Goal: Task Accomplishment & Management: Manage account settings

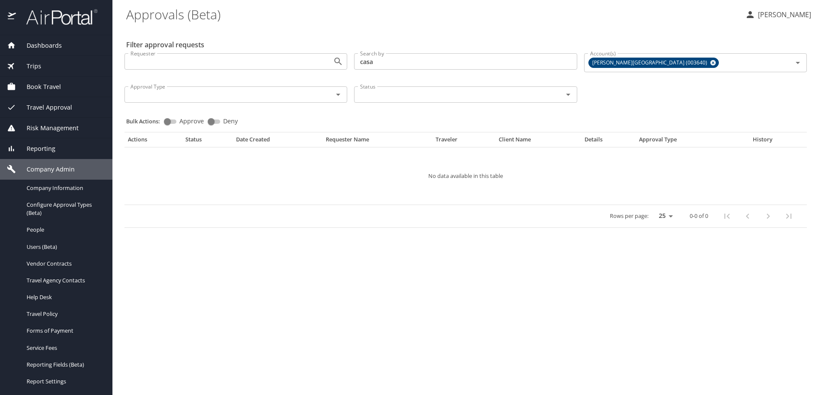
click at [43, 63] on div "Trips" at bounding box center [56, 65] width 99 height 9
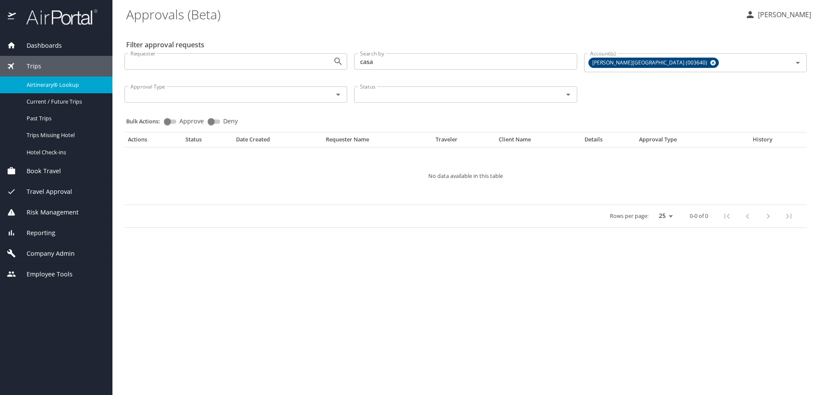
click at [50, 83] on span "Airtinerary® Lookup" at bounding box center [65, 85] width 76 height 8
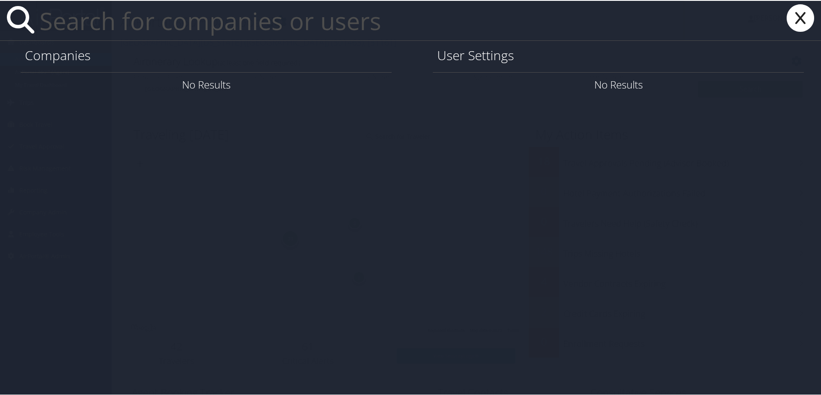
click at [158, 31] on input "text" at bounding box center [360, 20] width 648 height 40
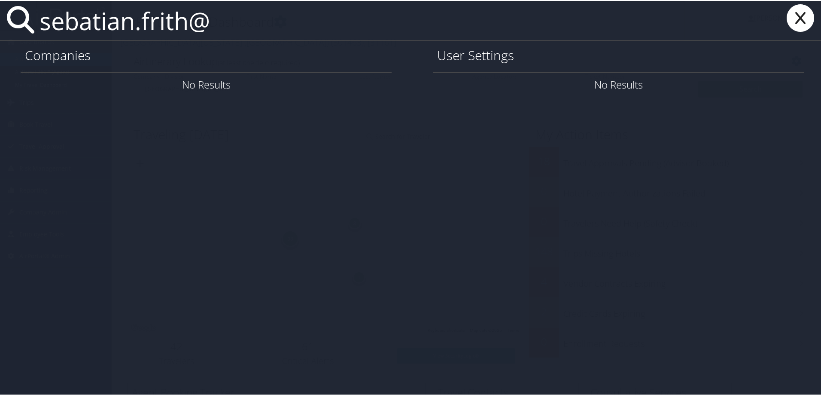
click at [88, 22] on input "sebatian.frith@" at bounding box center [360, 20] width 648 height 40
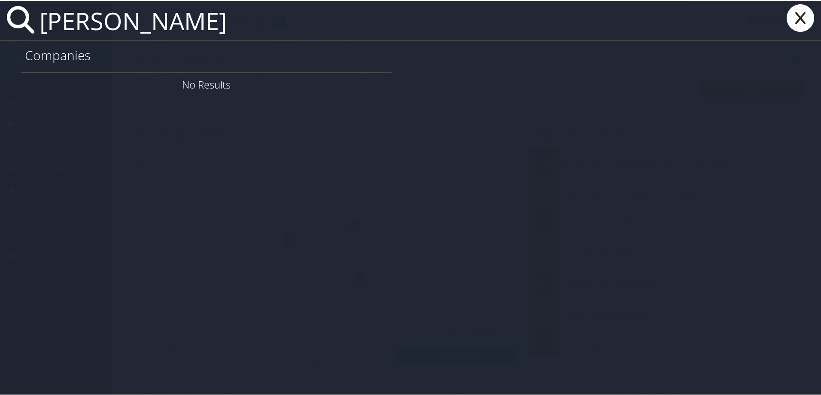
type input "sebastian frith"
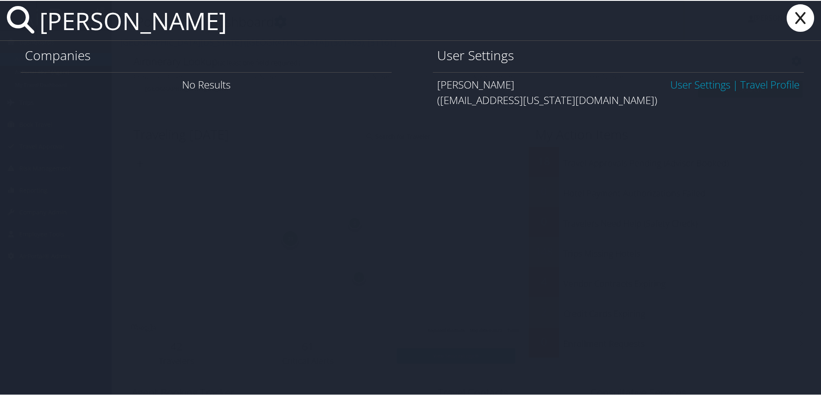
click at [690, 84] on link "User Settings" at bounding box center [700, 83] width 60 height 14
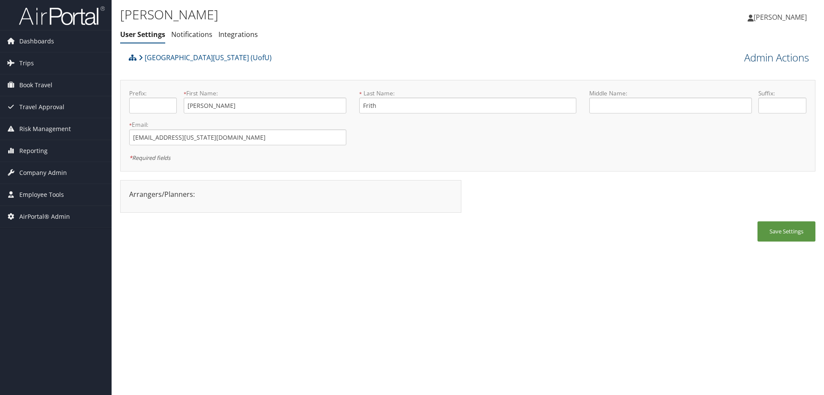
click at [753, 53] on link "Admin Actions" at bounding box center [777, 57] width 65 height 15
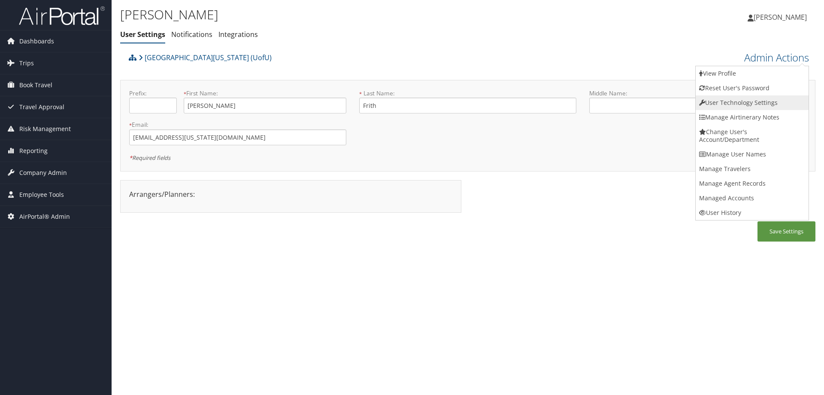
click at [714, 101] on link "User Technology Settings" at bounding box center [752, 102] width 113 height 15
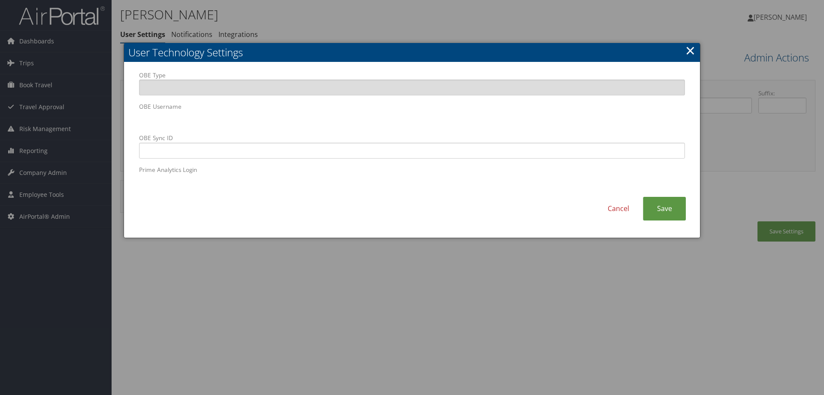
click at [132, 117] on div "OBE Type OBE Username OBE Sync ID Prime Analytics Login Cancel Save" at bounding box center [412, 150] width 576 height 176
click at [152, 148] on input "OBE Sync ID" at bounding box center [412, 151] width 546 height 16
paste input "[EMAIL_ADDRESS][US_STATE][DOMAIN_NAME]"
type input "[EMAIL_ADDRESS][US_STATE][DOMAIN_NAME]"
click at [666, 211] on link "Save" at bounding box center [664, 209] width 43 height 24
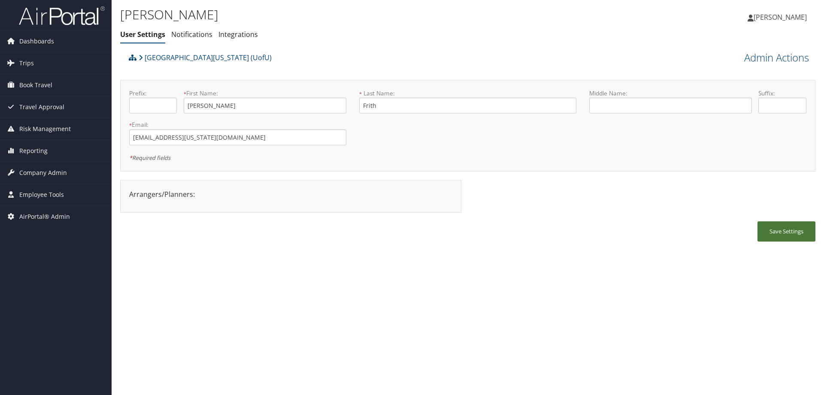
click at [793, 231] on button "Save Settings" at bounding box center [787, 231] width 58 height 20
drag, startPoint x: 228, startPoint y: 139, endPoint x: 120, endPoint y: 140, distance: 108.2
click at [120, 140] on div "[PERSON_NAME] User Settings Notifications Integrations User Settings Notificati…" at bounding box center [468, 197] width 713 height 395
drag, startPoint x: 128, startPoint y: 139, endPoint x: 432, endPoint y: 279, distance: 333.9
click at [432, 279] on div "[PERSON_NAME] User Settings Notifications Integrations User Settings Notificati…" at bounding box center [468, 197] width 713 height 395
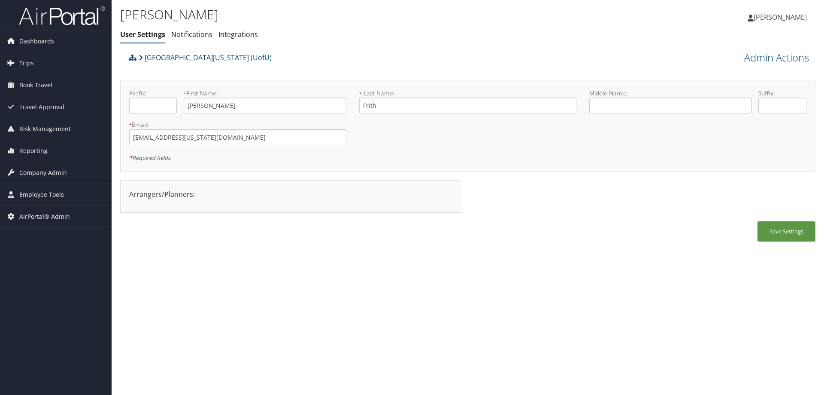
click at [317, 252] on div "[PERSON_NAME] User Settings Notifications Integrations User Settings Notificati…" at bounding box center [468, 197] width 713 height 395
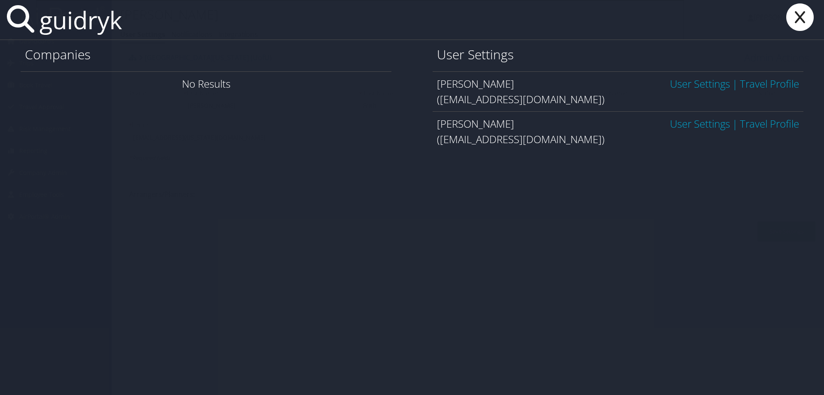
type input "guidryk"
click at [698, 82] on link "User Settings" at bounding box center [700, 83] width 60 height 14
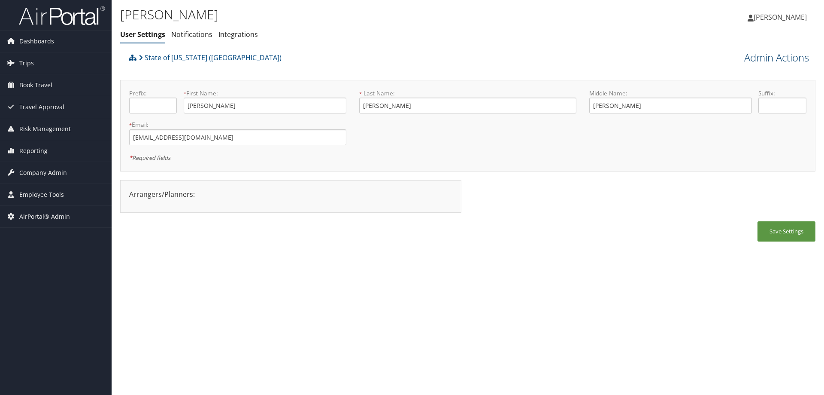
click at [754, 54] on link "Admin Actions" at bounding box center [777, 57] width 65 height 15
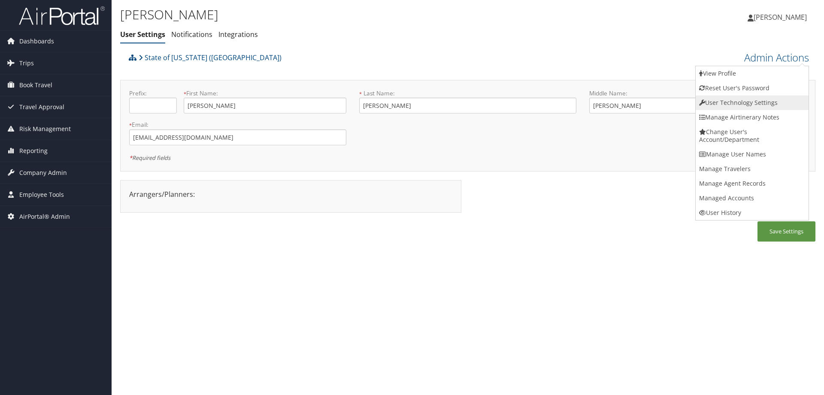
click at [721, 100] on link "User Technology Settings" at bounding box center [752, 102] width 113 height 15
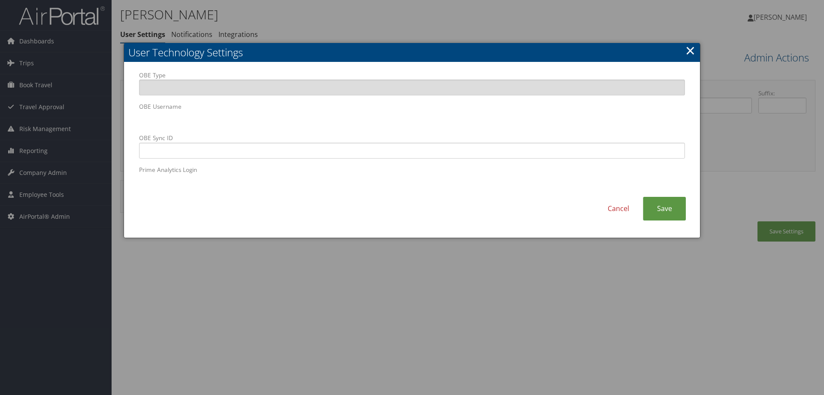
click at [125, 110] on div "OBE Type OBE Username OBE Sync ID Prime Analytics Login Cancel Save" at bounding box center [412, 150] width 576 height 176
click at [339, 149] on input "OBE Sync ID" at bounding box center [412, 151] width 546 height 16
paste input "guidryk@gram.edu"
type input "guidryk@gram.edu"
click at [649, 216] on link "Save" at bounding box center [664, 209] width 43 height 24
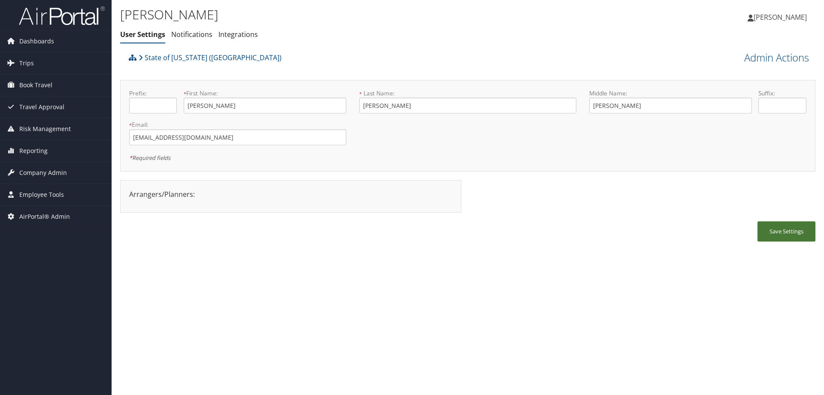
click at [787, 233] on button "Save Settings" at bounding box center [787, 231] width 58 height 20
drag, startPoint x: 237, startPoint y: 133, endPoint x: 105, endPoint y: 132, distance: 131.8
click at [105, 132] on div "Dashboards AirPortal 360™ (Manager) AirPortal 360™ (Agent) My Travel Dashboard …" at bounding box center [412, 197] width 824 height 395
drag, startPoint x: 271, startPoint y: 319, endPoint x: 236, endPoint y: 274, distance: 57.2
click at [264, 308] on div "Kimberly Wesson-Guidry User Settings Notifications Integrations User Settings N…" at bounding box center [468, 197] width 713 height 395
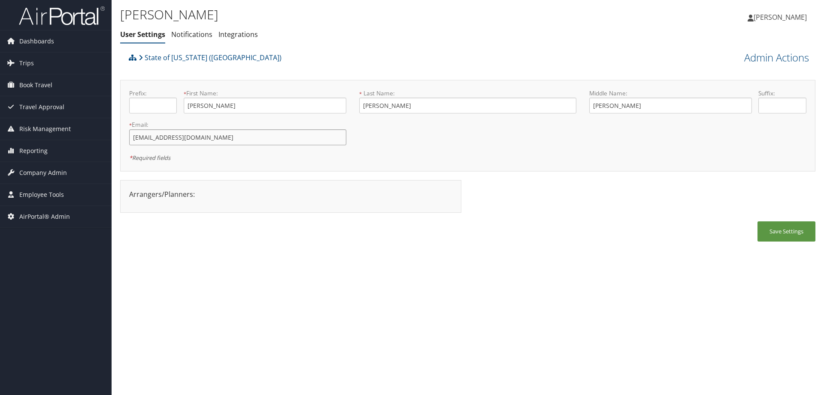
drag, startPoint x: 198, startPoint y: 140, endPoint x: 122, endPoint y: 139, distance: 75.1
click at [122, 139] on div "Prefix: * First Name: Kimberly This field is required * Last Name: Wesson-Guidr…" at bounding box center [468, 125] width 696 height 91
click at [308, 325] on div "Kimberly Wesson-Guidry User Settings Notifications Integrations User Settings N…" at bounding box center [468, 197] width 713 height 395
click at [771, 61] on link "Admin Actions" at bounding box center [777, 57] width 65 height 15
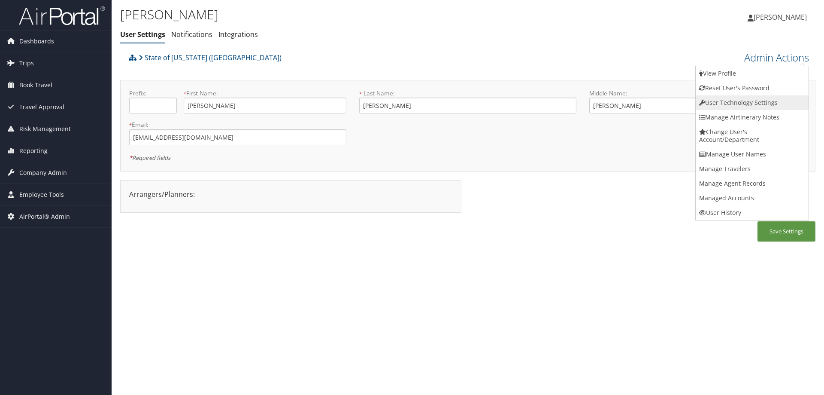
click at [742, 104] on link "User Technology Settings" at bounding box center [752, 102] width 113 height 15
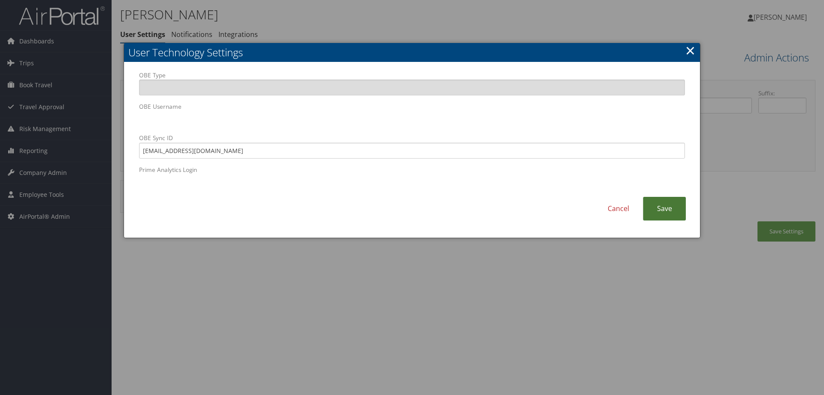
click at [671, 210] on link "Save" at bounding box center [664, 209] width 43 height 24
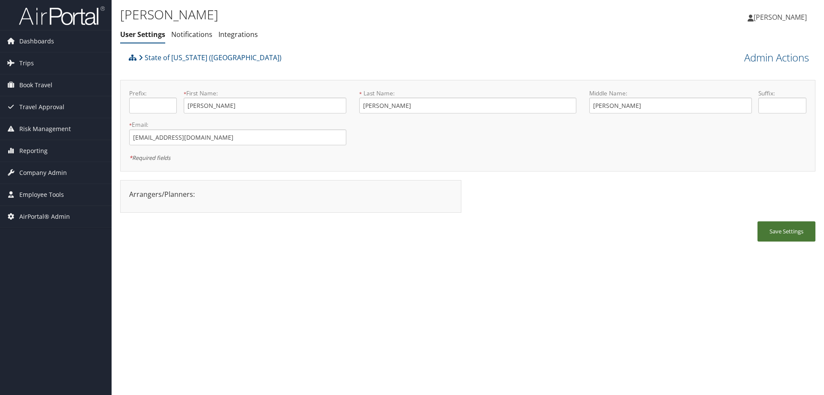
drag, startPoint x: 799, startPoint y: 229, endPoint x: 794, endPoint y: 233, distance: 6.7
click at [794, 233] on button "Save Settings" at bounding box center [787, 231] width 58 height 20
